Goal: Check status: Check status

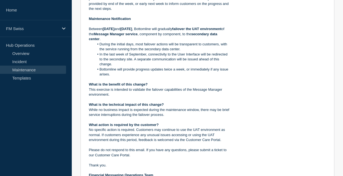
scroll to position [253, 0]
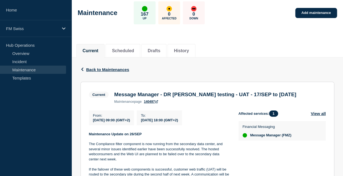
scroll to position [27, 0]
click at [124, 48] on button "Scheduled" at bounding box center [123, 50] width 22 height 5
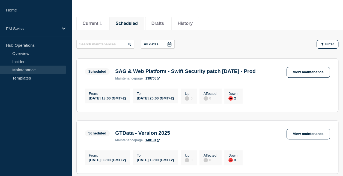
scroll to position [27, 0]
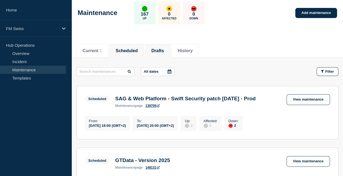
click at [163, 48] on button "Drafts" at bounding box center [158, 50] width 13 height 5
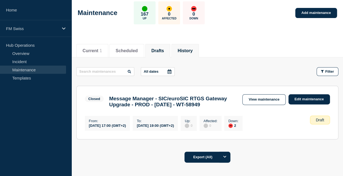
click at [193, 49] on button "History" at bounding box center [185, 50] width 15 height 5
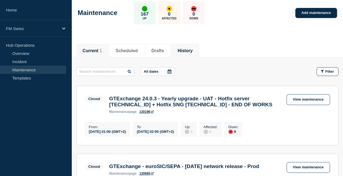
click at [92, 50] on button "Current 1" at bounding box center [92, 50] width 19 height 5
